Goal: Task Accomplishment & Management: Use online tool/utility

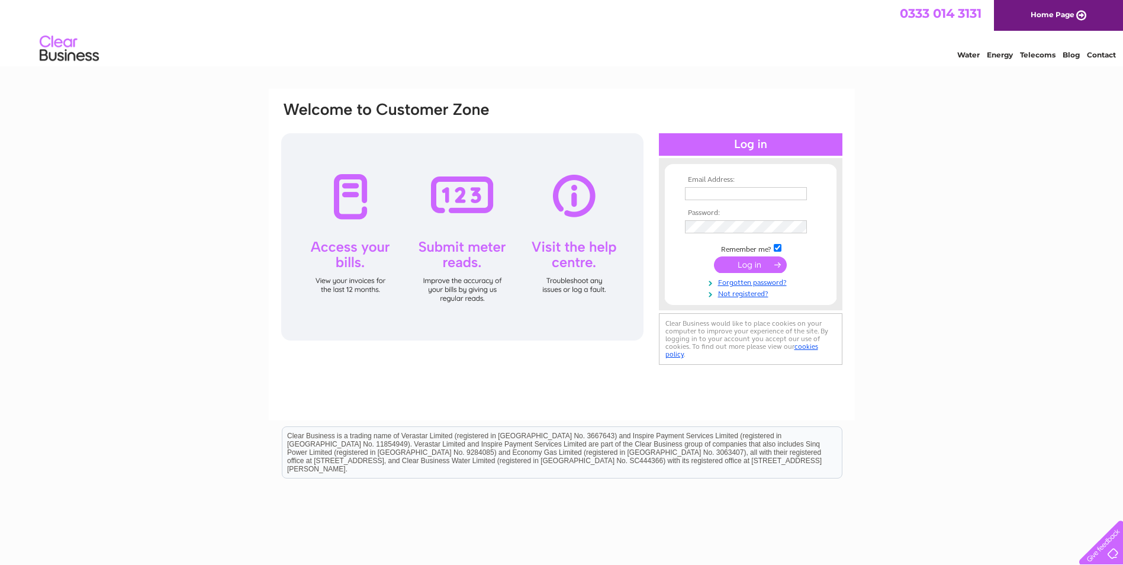
type input "vventisei@garfieldhotel.co.uk"
click at [750, 266] on input "submit" at bounding box center [750, 264] width 73 height 17
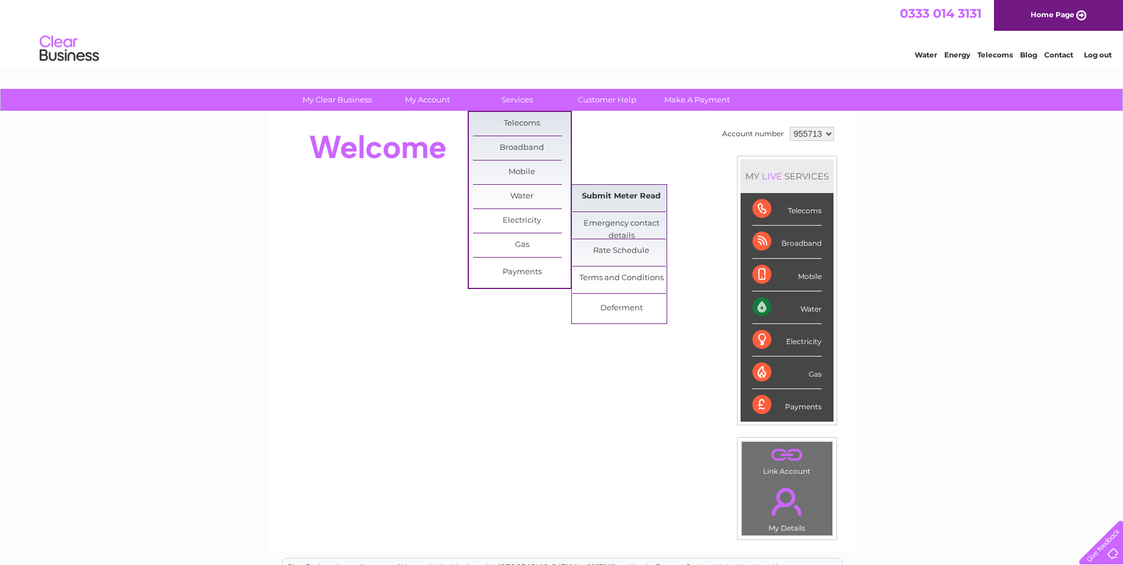
click at [613, 194] on link "Submit Meter Read" at bounding box center [622, 197] width 98 height 24
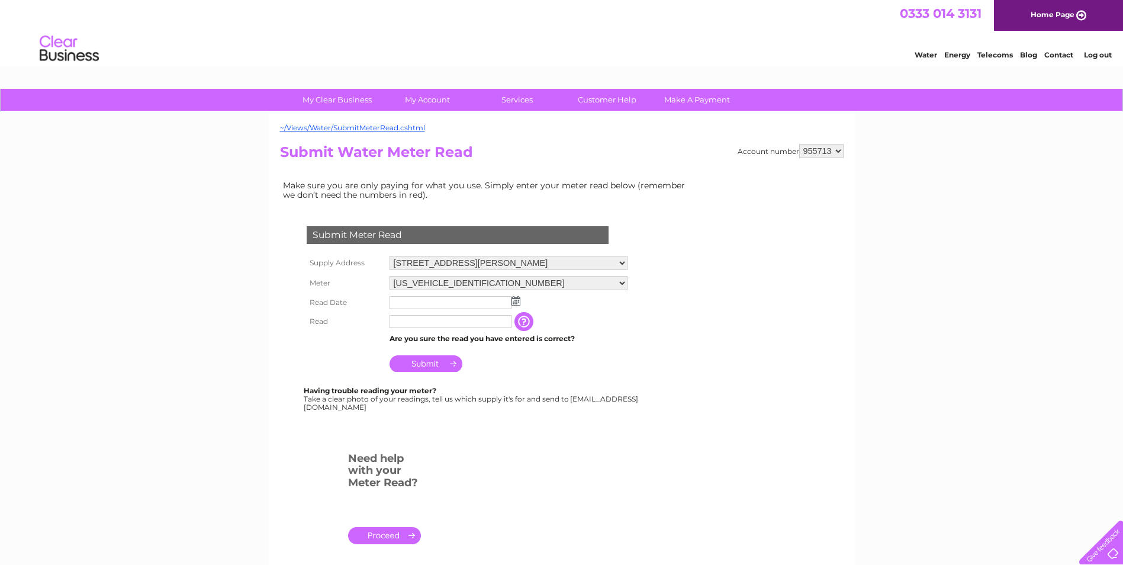
click at [831, 152] on select "955713 955719 955727" at bounding box center [821, 151] width 44 height 14
select select "955719"
click at [799, 144] on select "955713 955719 955727" at bounding box center [821, 151] width 44 height 14
click at [831, 150] on select "955713 955719 955727" at bounding box center [821, 151] width 44 height 14
select select "955727"
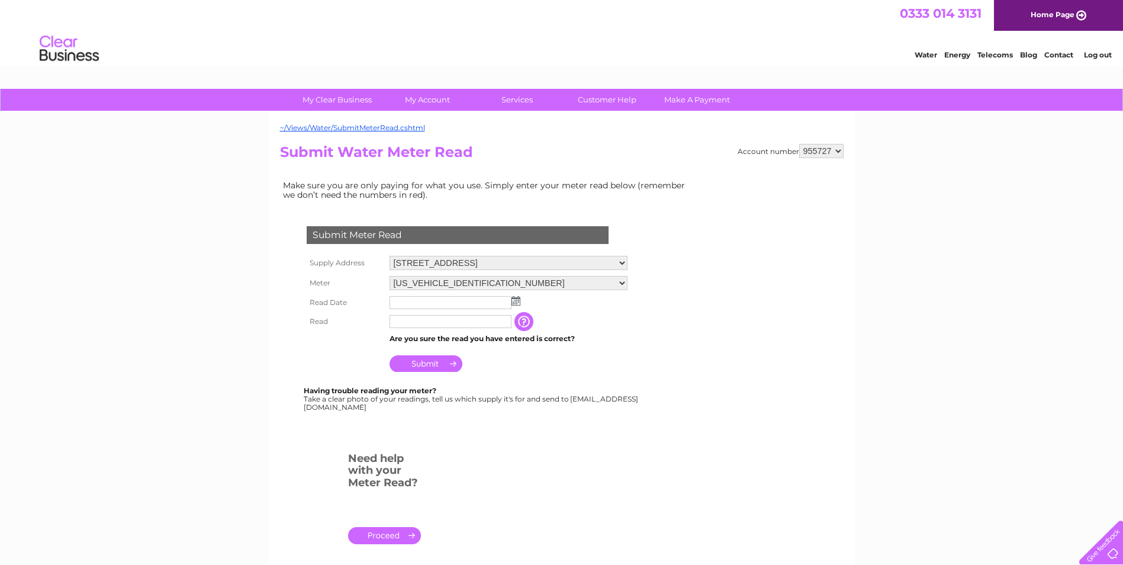
click at [799, 144] on select "955713 955719 955727" at bounding box center [821, 151] width 44 height 14
click at [515, 299] on img at bounding box center [516, 300] width 9 height 9
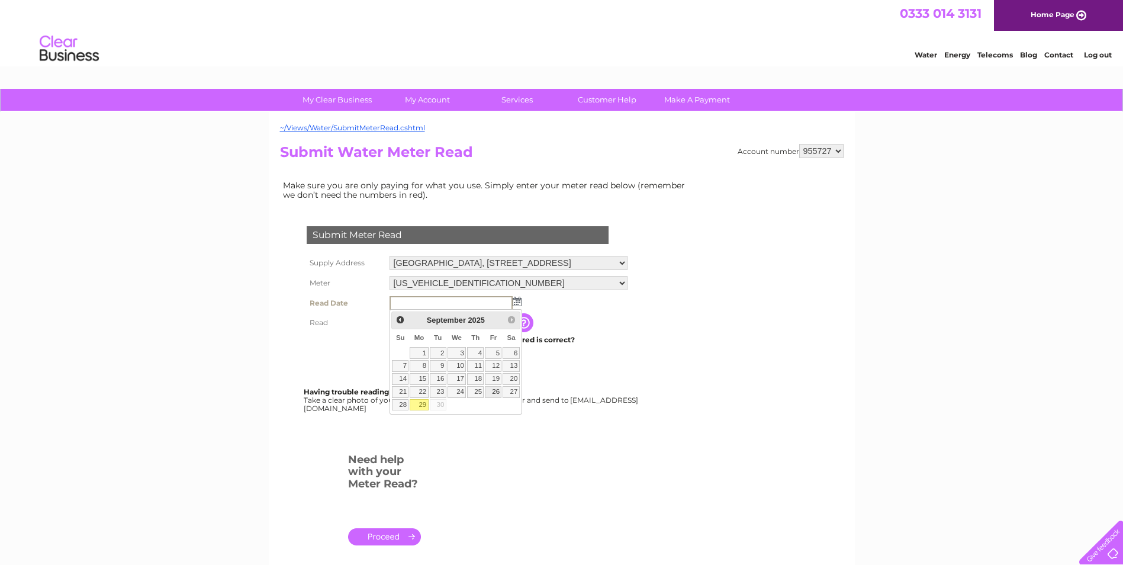
click at [489, 390] on link "26" at bounding box center [493, 392] width 17 height 12
type input "2025/09/26"
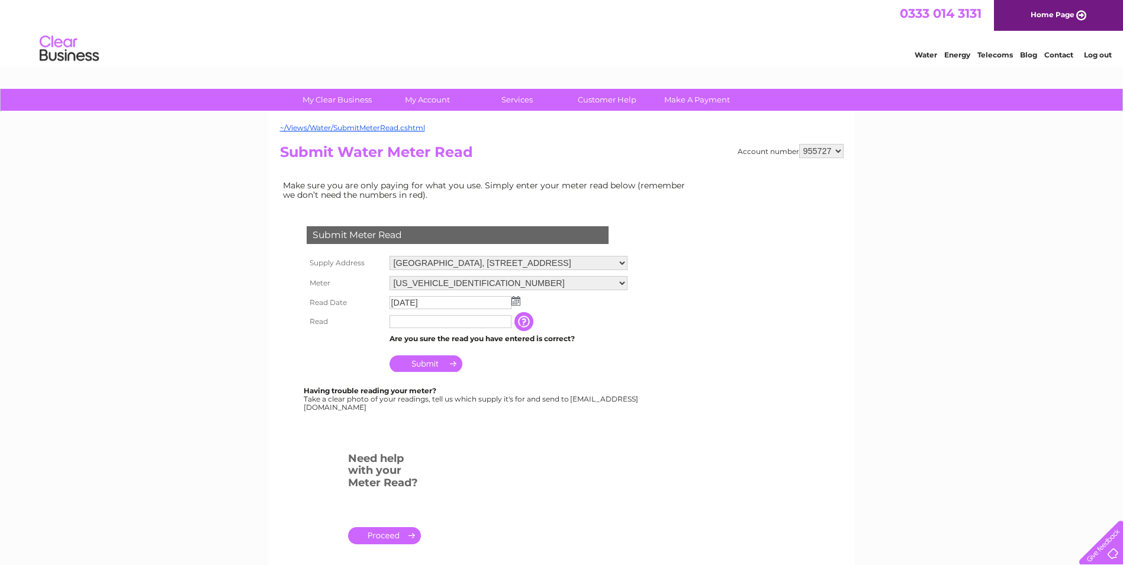
click at [434, 321] on input "text" at bounding box center [451, 321] width 122 height 13
type input "28148"
click at [429, 368] on input "Submit" at bounding box center [426, 364] width 73 height 17
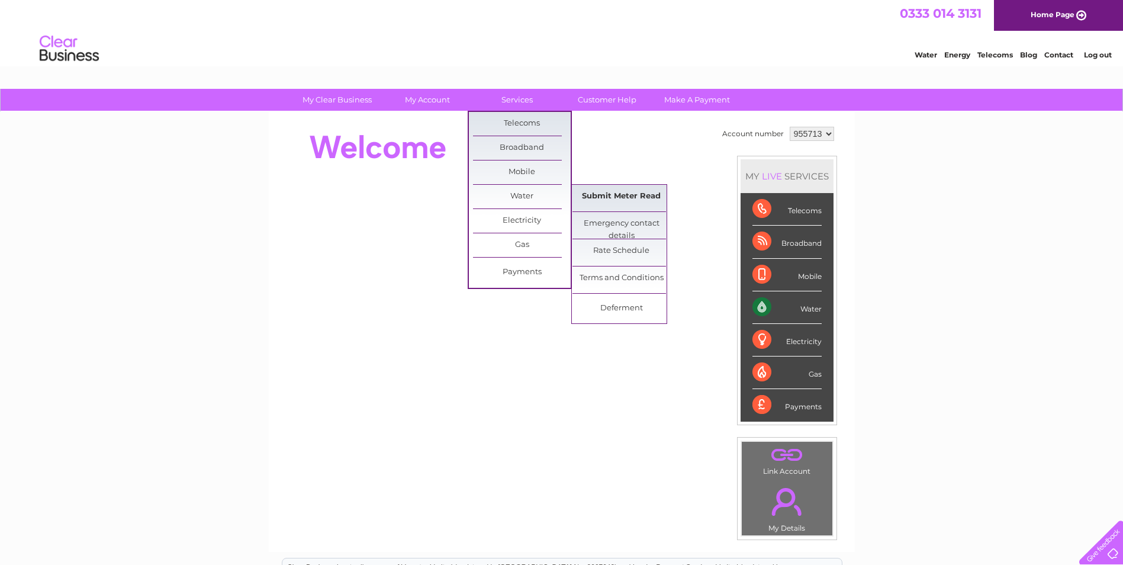
click at [620, 201] on link "Submit Meter Read" at bounding box center [622, 197] width 98 height 24
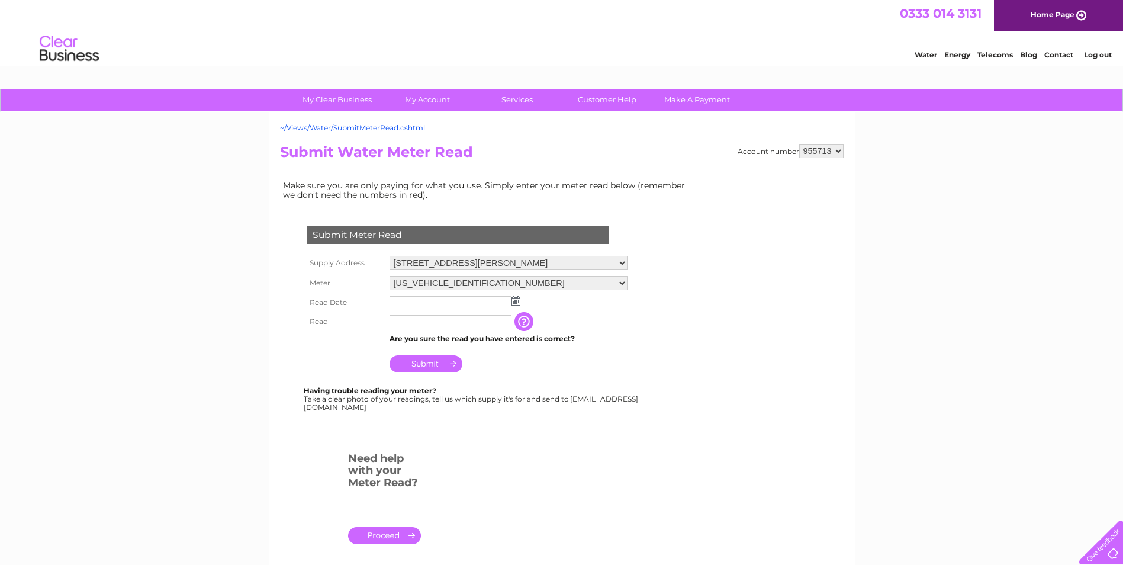
click at [516, 301] on img at bounding box center [516, 300] width 9 height 9
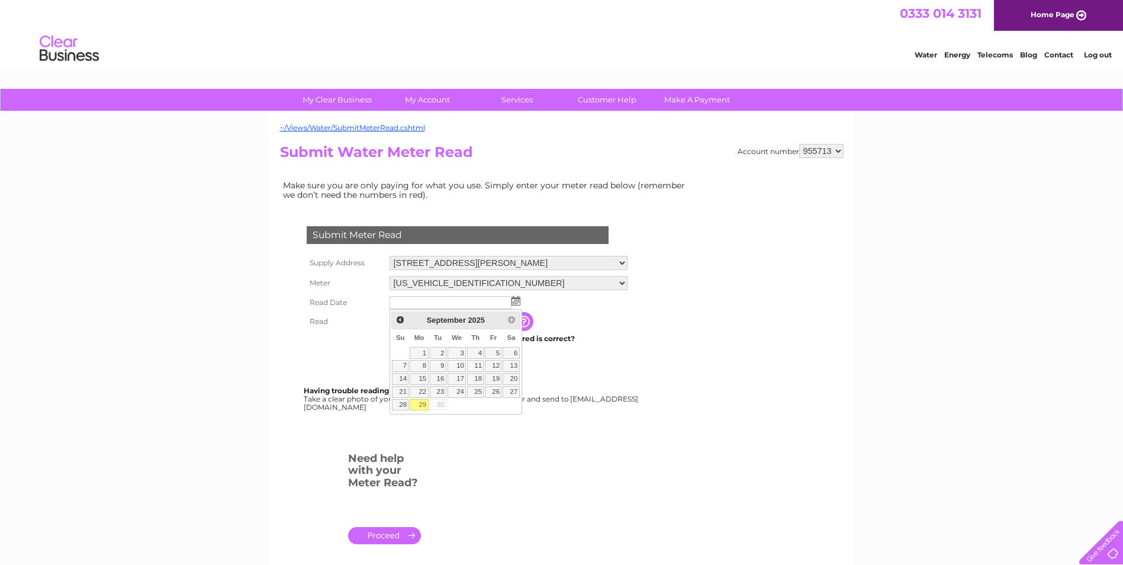
click at [422, 404] on link "29" at bounding box center [419, 405] width 18 height 12
type input "2025/09/29"
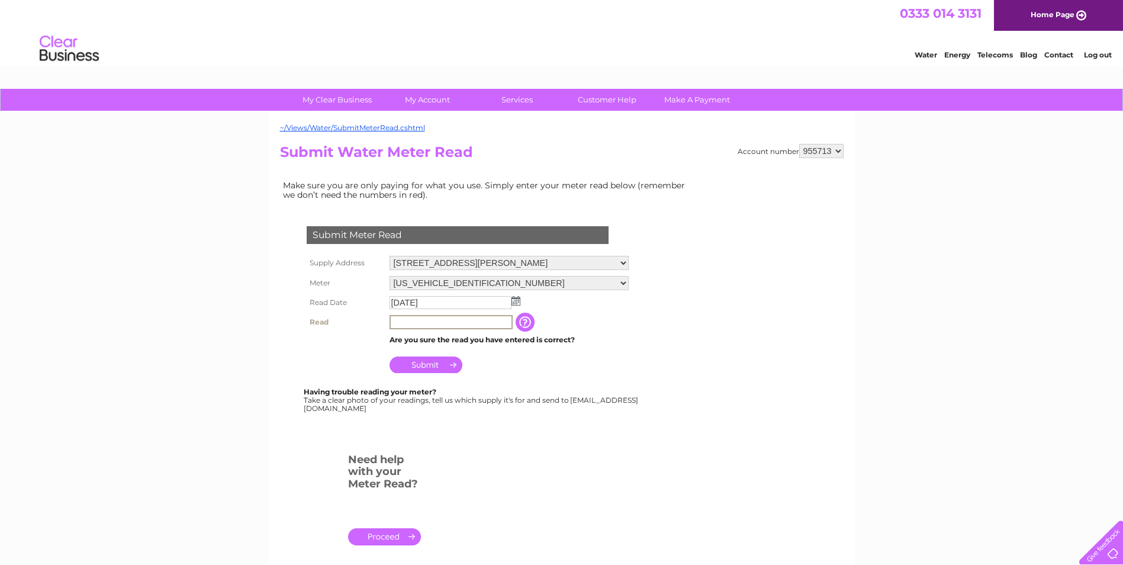
click at [449, 319] on input "text" at bounding box center [451, 322] width 123 height 14
type input "26594"
click at [429, 361] on input "Submit" at bounding box center [426, 364] width 73 height 17
